Goal: Transaction & Acquisition: Purchase product/service

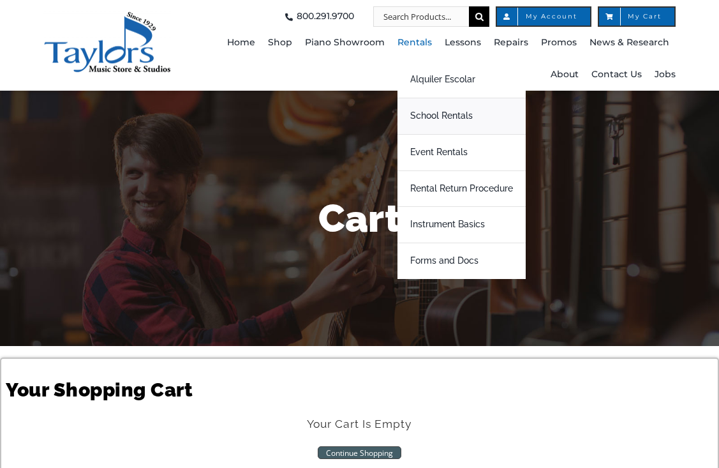
click at [437, 116] on span "School Rentals" at bounding box center [441, 116] width 63 height 20
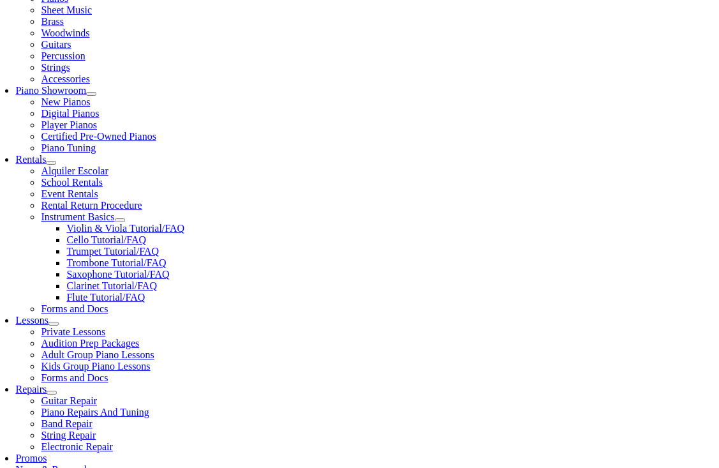
scroll to position [308, 0]
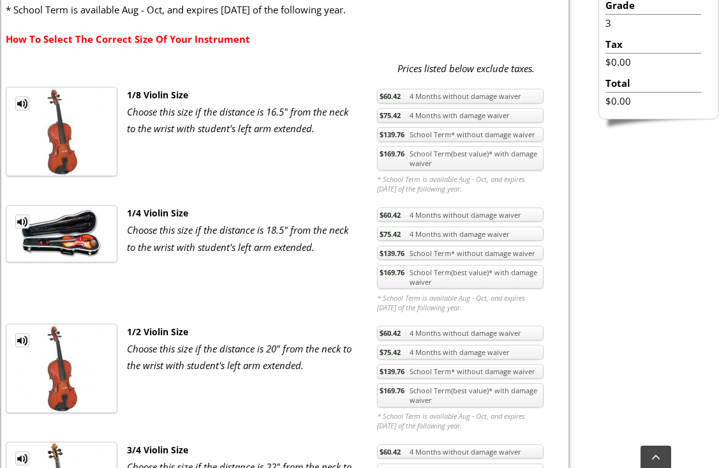
scroll to position [470, 0]
click at [406, 398] on link "$169.76 School Term(best value)* with damage waiver" at bounding box center [460, 394] width 167 height 24
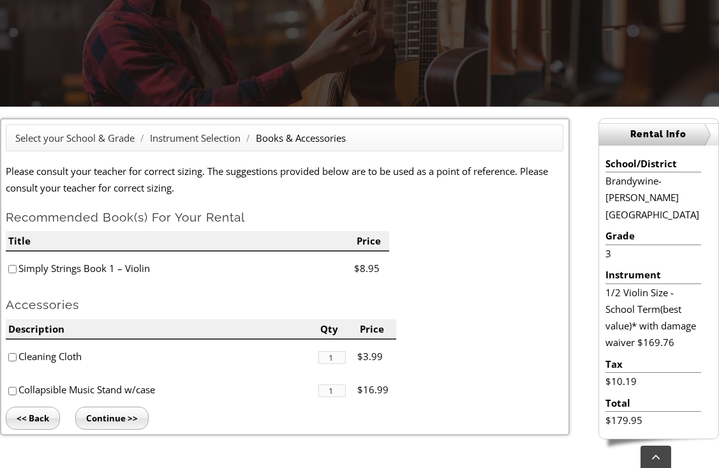
scroll to position [240, 0]
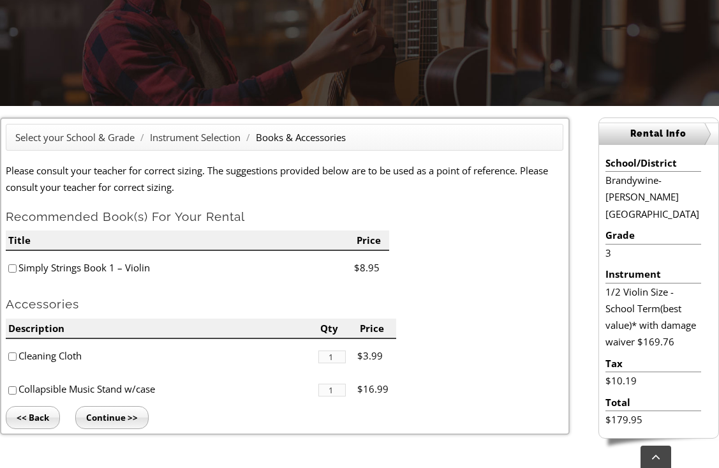
click at [12, 355] on input"] "checkbox" at bounding box center [12, 356] width 8 height 8
checkbox input"] "true"
click at [97, 417] on input "Continue >>" at bounding box center [111, 417] width 73 height 23
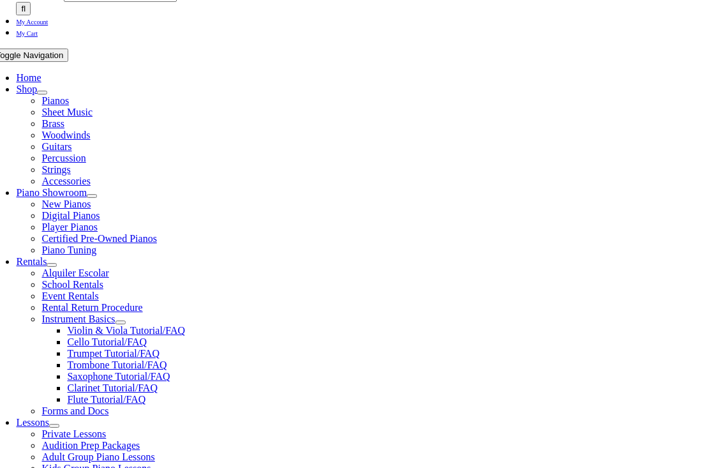
scroll to position [214, 0]
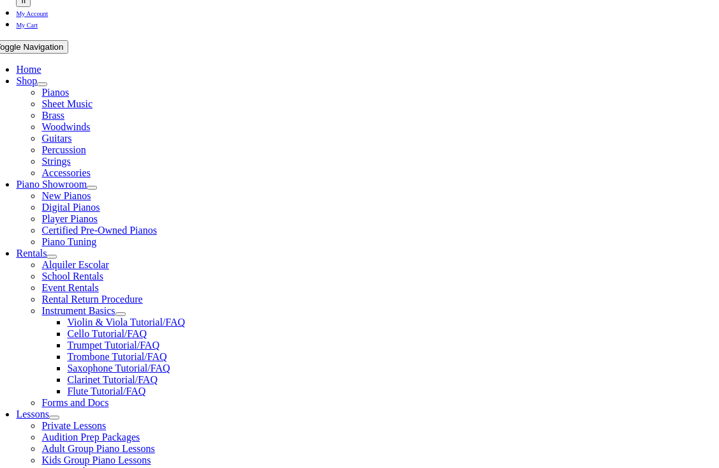
type input "1"
type input "Ryan"
type input "[PERSON_NAME]"
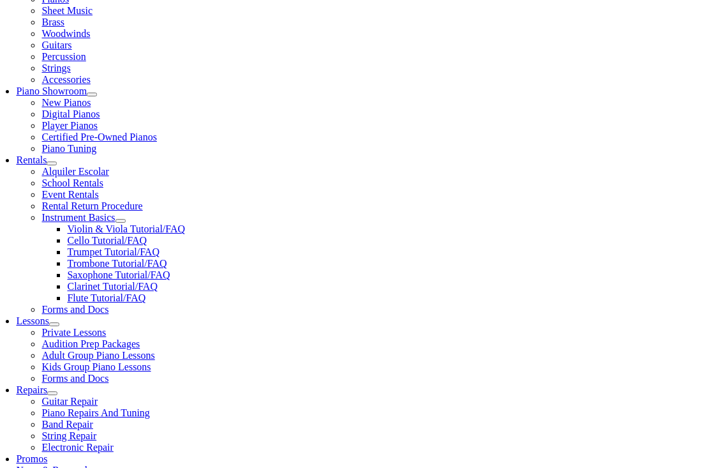
scroll to position [345, 0]
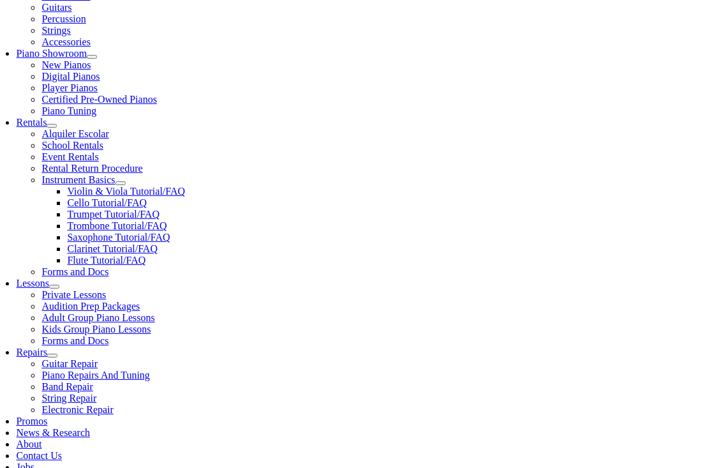
type input "Lympha Press"
type input "08/07/1983"
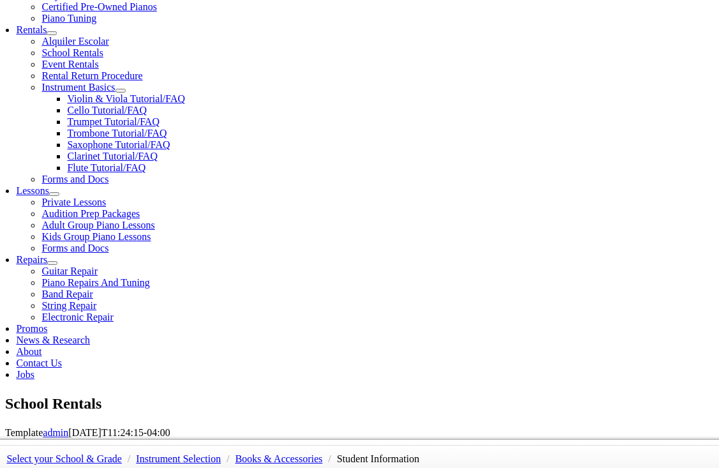
scroll to position [439, 0]
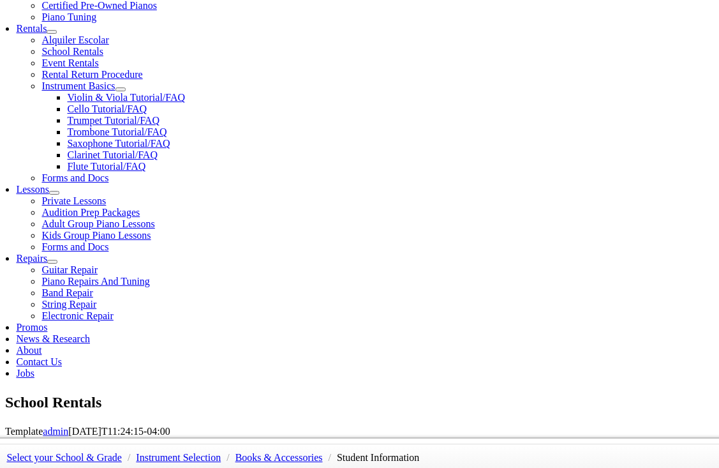
type input "Andrew Helms"
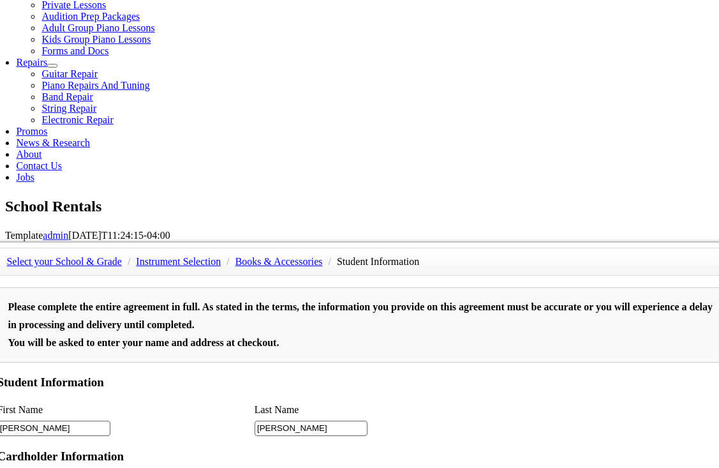
scroll to position [241, 0]
type input "Pa State Police"
type input "2"
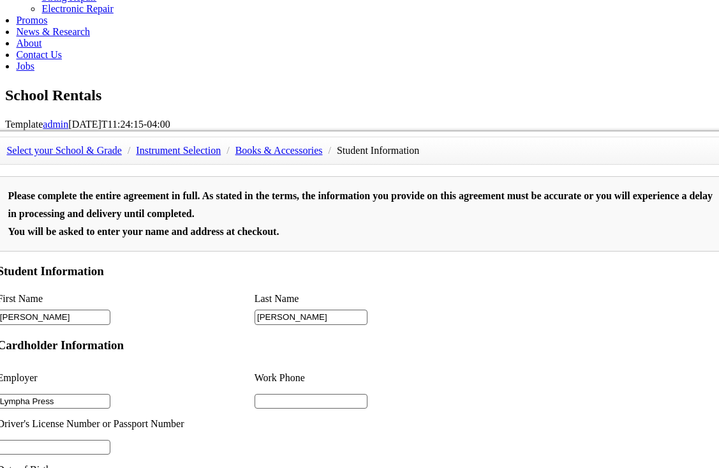
scroll to position [1633, 0]
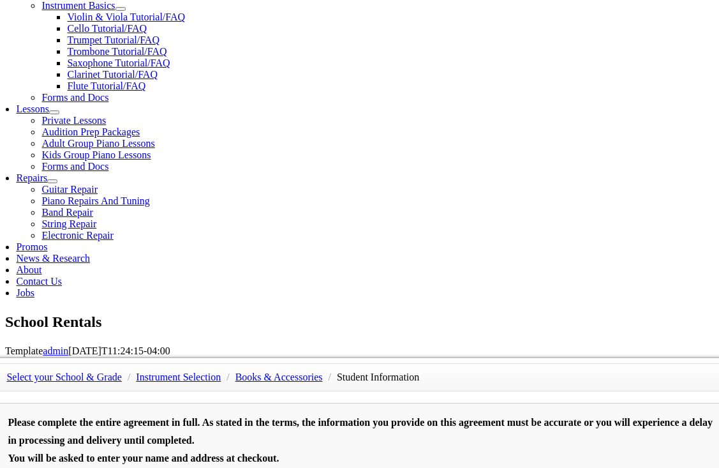
scroll to position [517, 0]
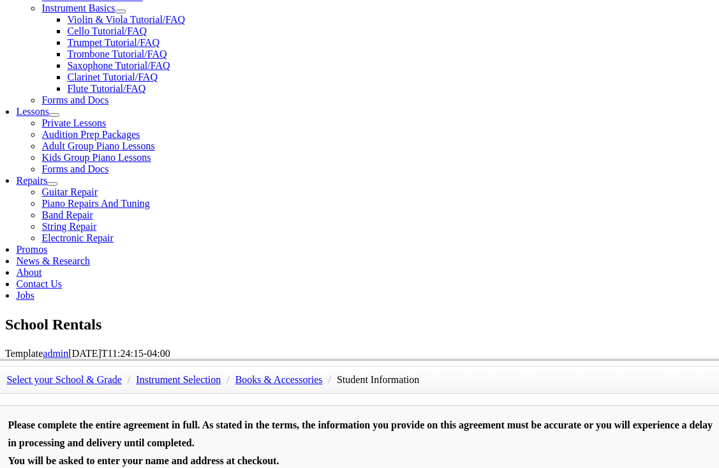
type input "6108426799"
type input "2"
type input "4848008098"
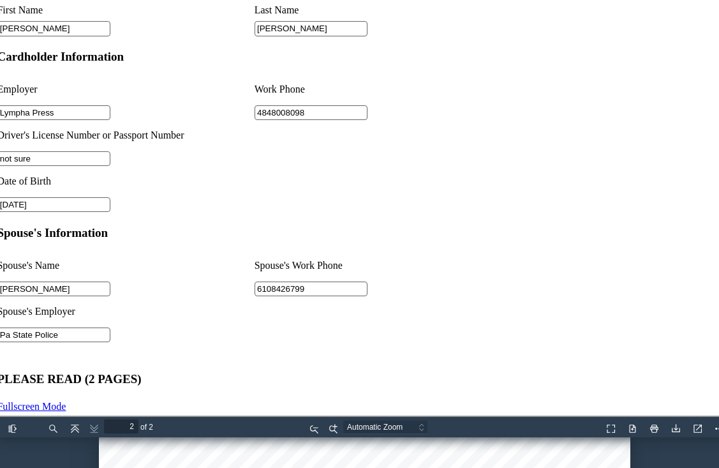
scroll to position [1070, 0]
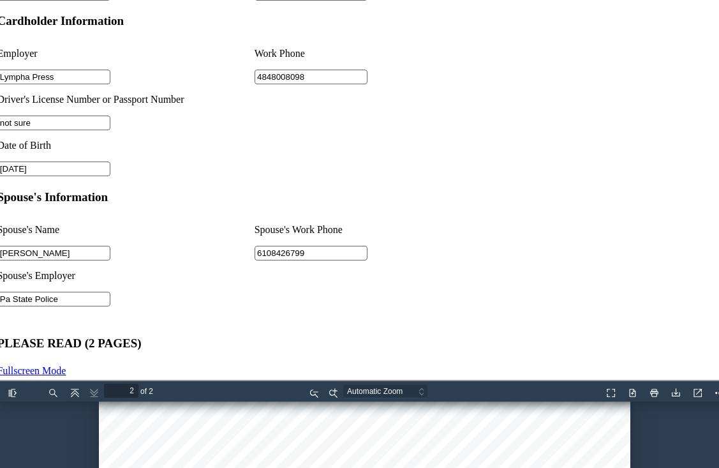
type input "not sure"
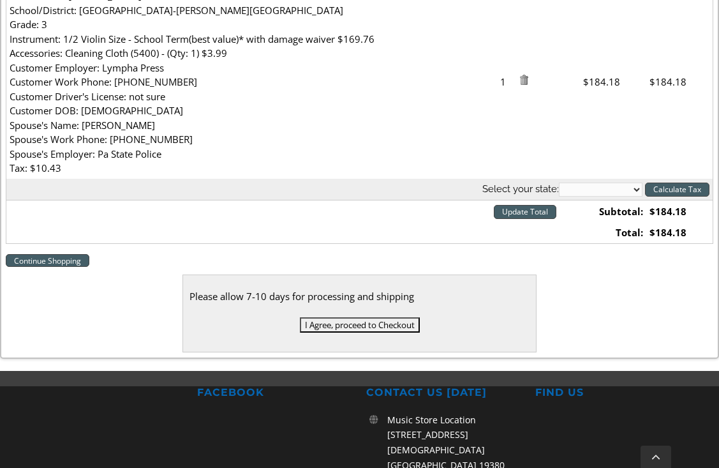
scroll to position [457, 0]
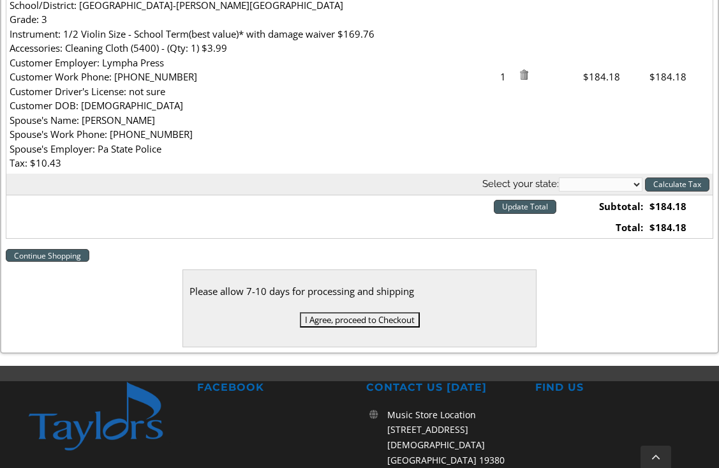
select select "PA"
click at [358, 316] on input "I Agree, proceed to Checkout" at bounding box center [360, 319] width 120 height 15
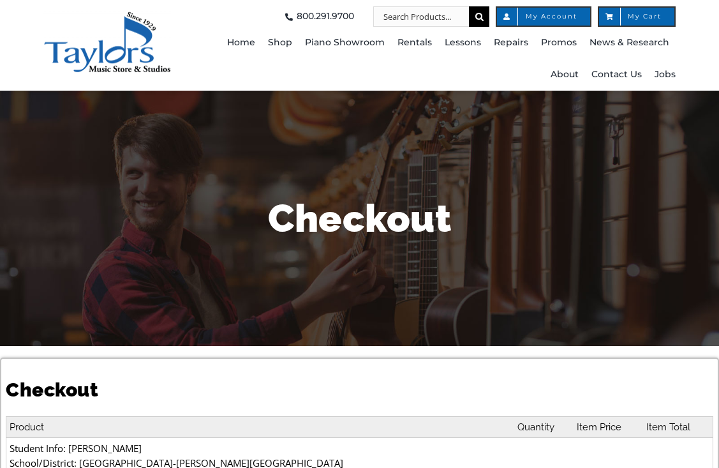
select select
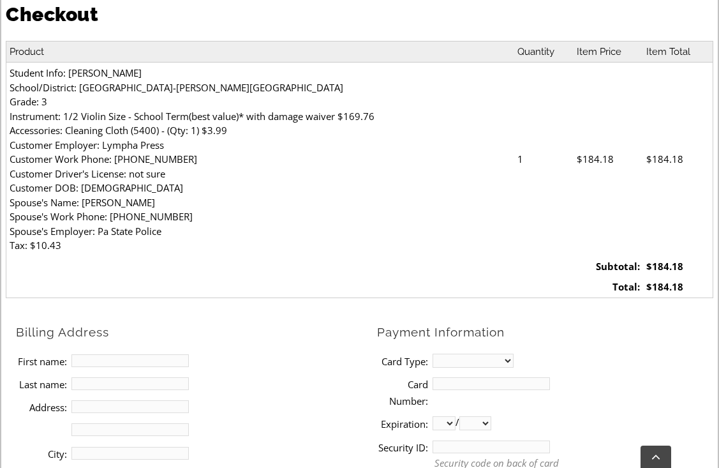
scroll to position [473, 0]
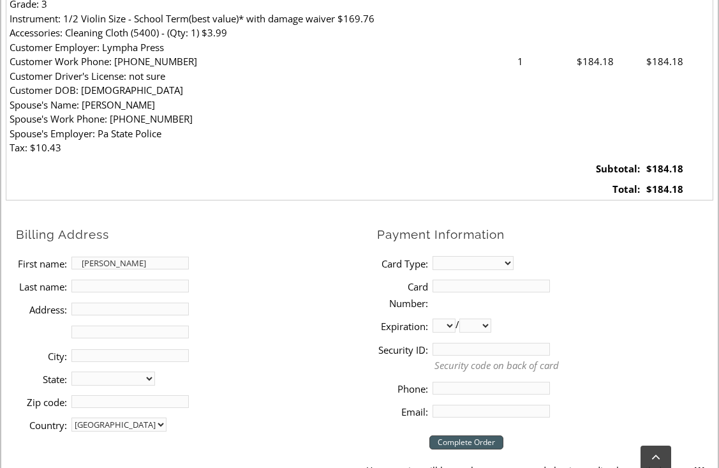
type input "Janet"
type input "Helms"
type input "341 Corner Ketch Rd"
type input "Downingtown"
select select "PA"
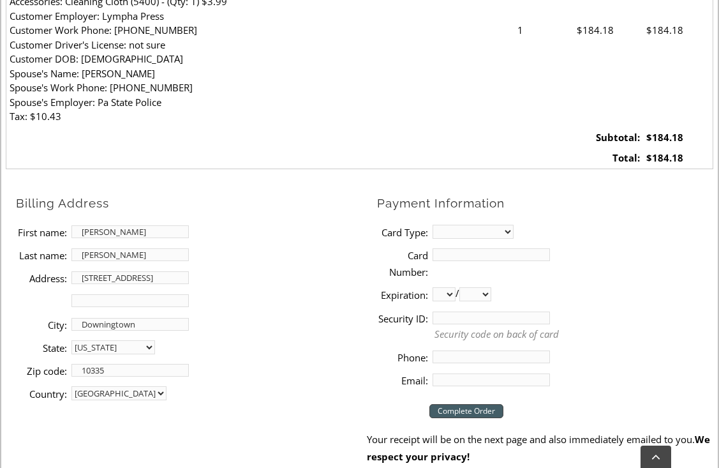
scroll to position [506, 0]
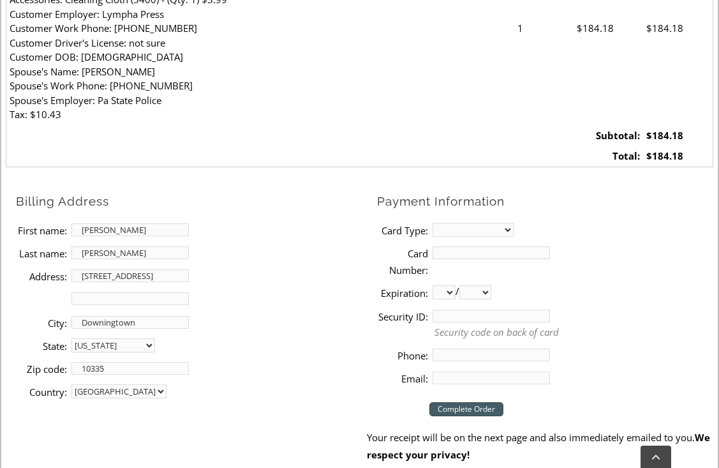
type input "10335"
select select "visa"
click at [453, 248] on input "Card Number:" at bounding box center [491, 252] width 117 height 13
type input "4177010009677426"
select select "12"
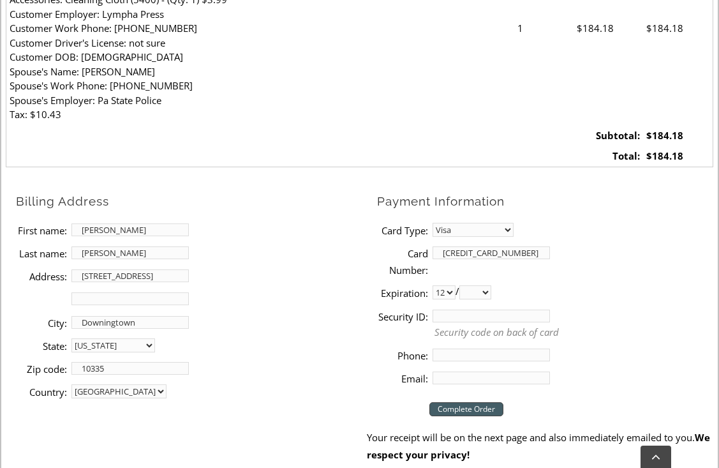
select select "2027"
type input "6107641785"
click at [366, 389] on li "Country: United States" at bounding box center [191, 391] width 350 height 23
type input "933"
click at [463, 372] on input "Email:" at bounding box center [491, 377] width 117 height 13
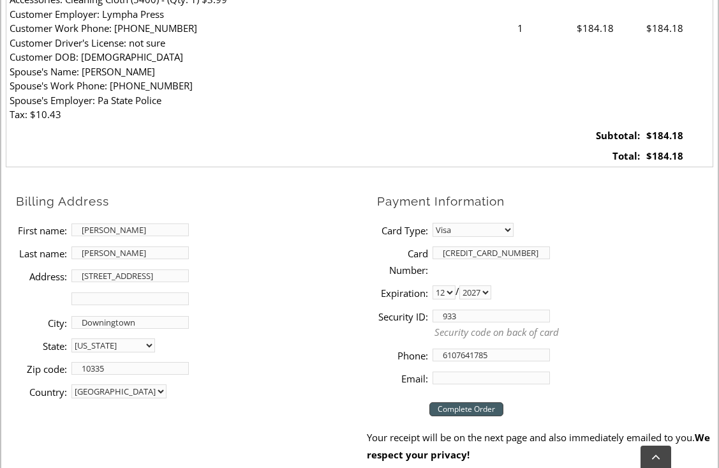
type input "janetkos@comcast.net"
click at [451, 403] on input "Complete Order" at bounding box center [466, 409] width 74 height 14
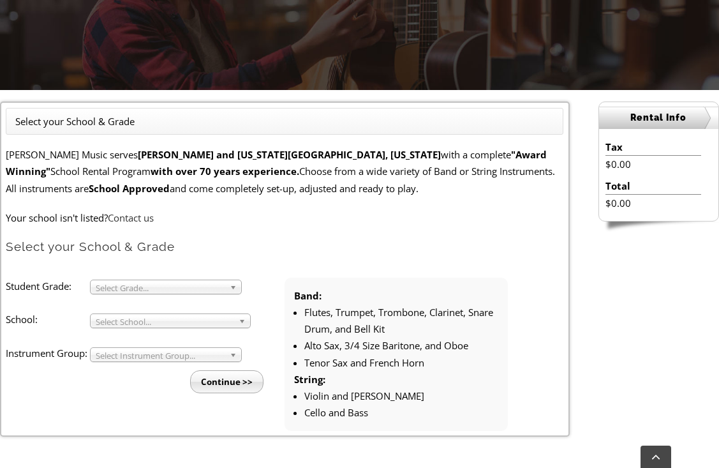
scroll to position [255, 0]
